Goal: Information Seeking & Learning: Learn about a topic

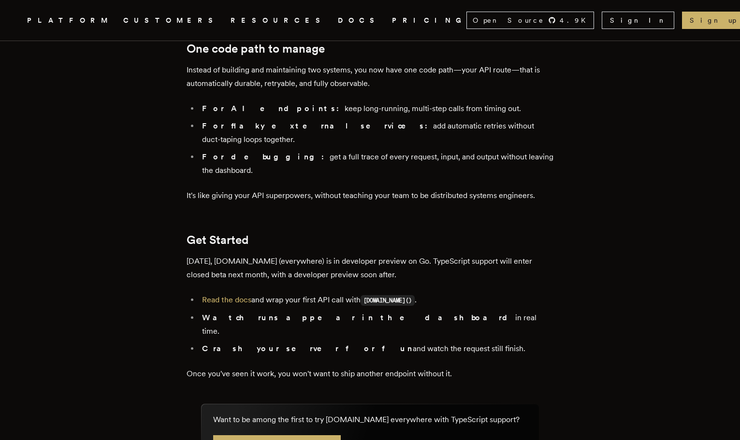
scroll to position [1589, 0]
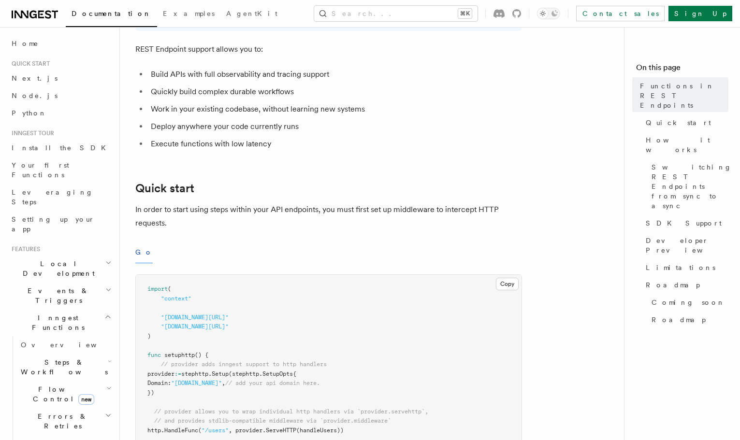
scroll to position [173, 0]
click at [669, 280] on span "Roadmap" at bounding box center [673, 285] width 54 height 10
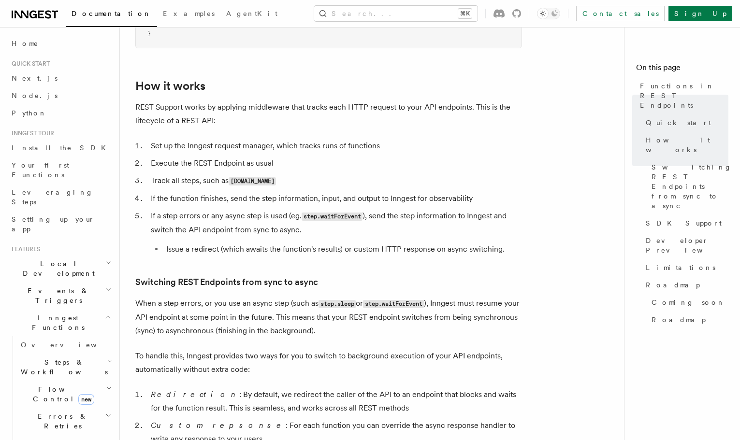
scroll to position [954, 0]
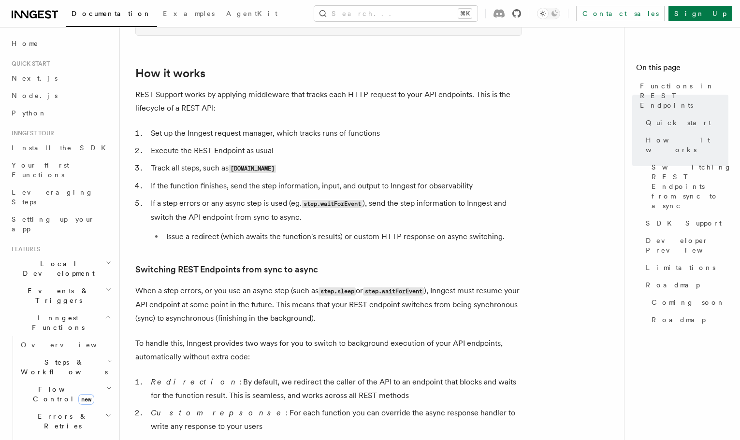
click at [521, 12] on icon at bounding box center [516, 13] width 9 height 9
